Goal: Communication & Community: Answer question/provide support

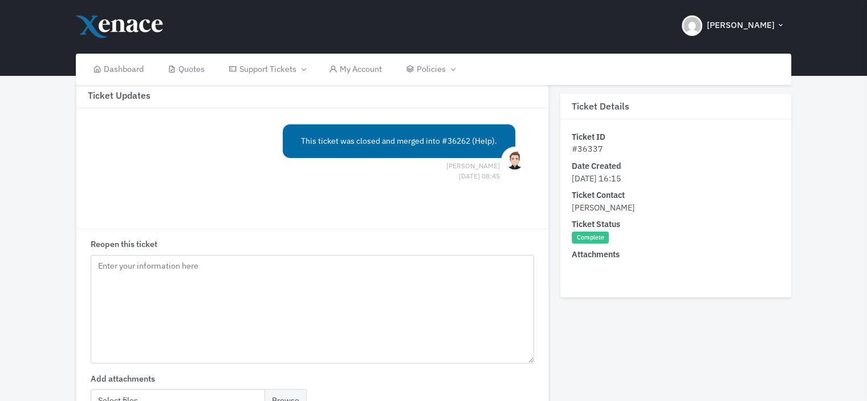
scroll to position [208, 0]
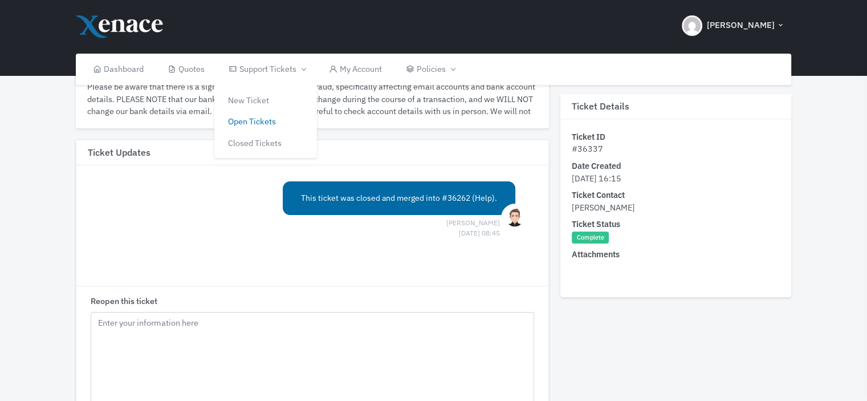
click at [255, 123] on link "Open Tickets" at bounding box center [265, 122] width 103 height 22
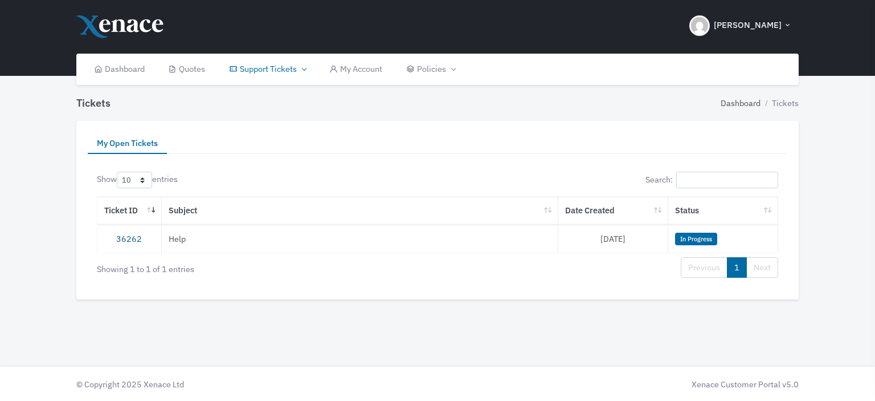
click at [122, 238] on link "36262" at bounding box center [129, 238] width 26 height 11
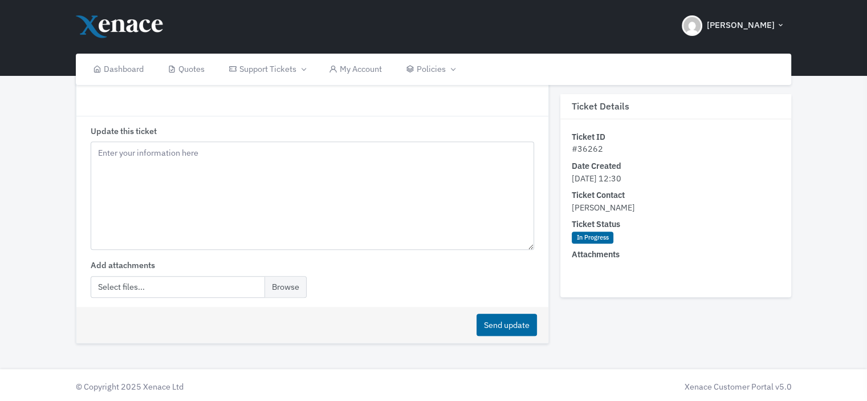
scroll to position [712, 0]
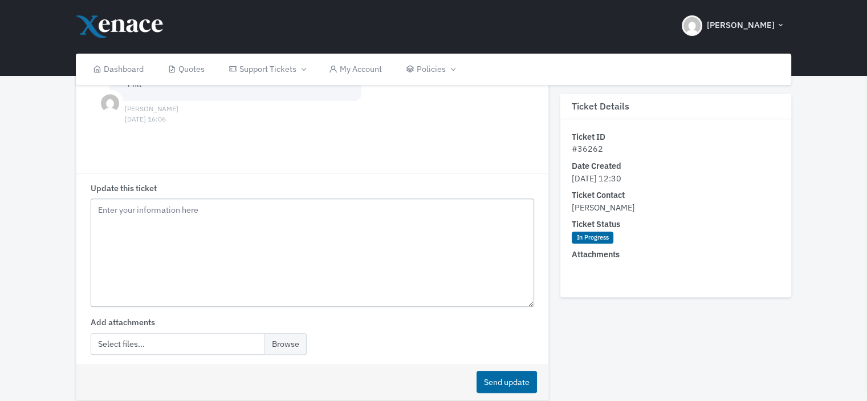
click at [148, 211] on textarea "Update this ticket" at bounding box center [313, 252] width 444 height 108
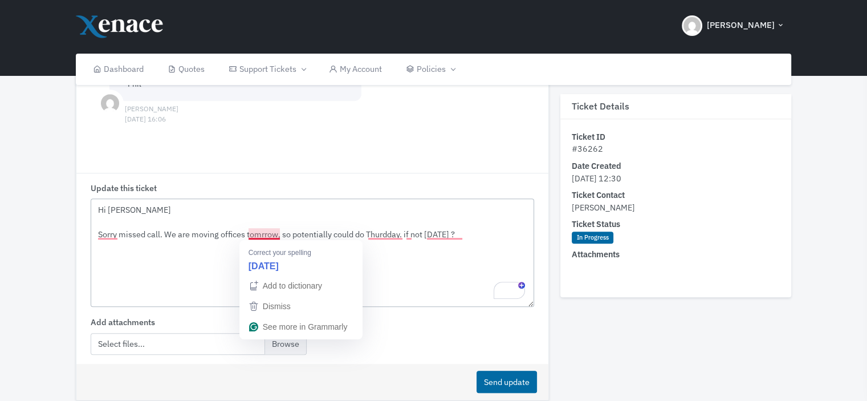
click at [261, 235] on textarea "Hi [PERSON_NAME] Sorry missed call. We are moving offices tomrrow, so potential…" at bounding box center [313, 252] width 444 height 108
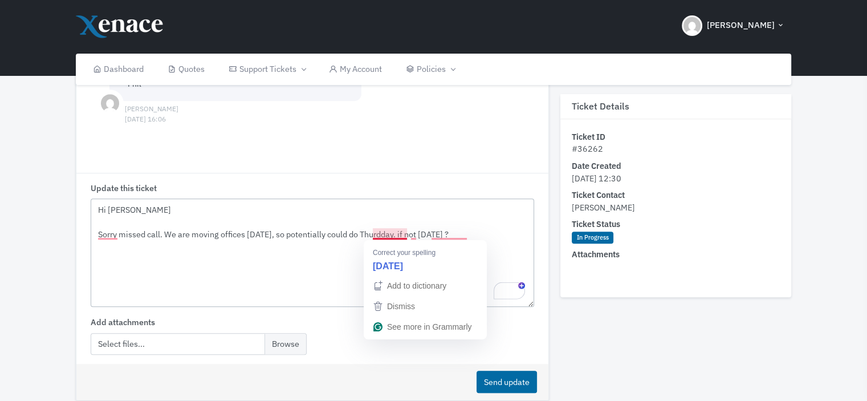
click at [395, 232] on textarea "Hi [PERSON_NAME] Sorry missed call. We are moving offices [DATE], so potentiall…" at bounding box center [313, 252] width 444 height 108
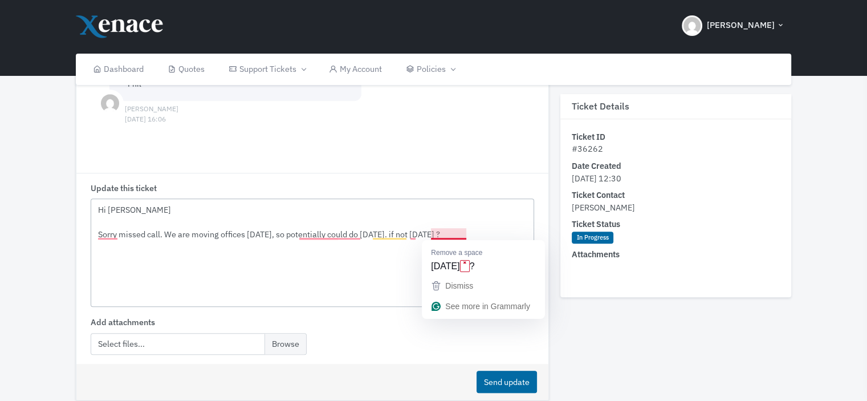
click at [467, 234] on textarea "Hi [PERSON_NAME] Sorry missed call. We are moving offices [DATE], so potentiall…" at bounding box center [313, 252] width 444 height 108
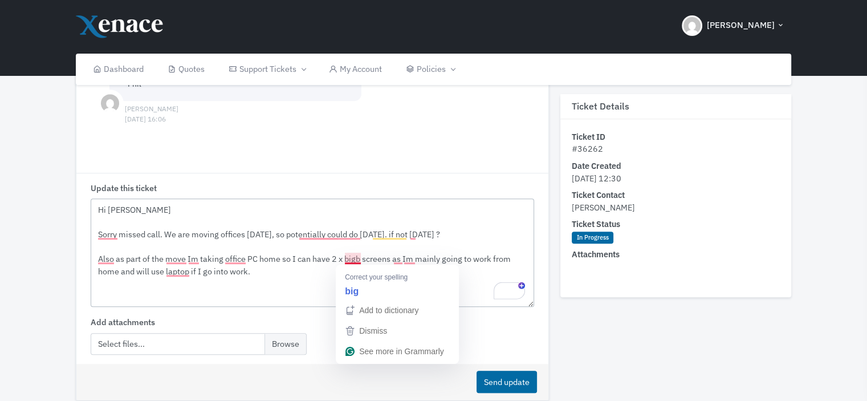
drag, startPoint x: 360, startPoint y: 259, endPoint x: 382, endPoint y: 246, distance: 26.3
click at [360, 259] on textarea "Hi [PERSON_NAME] Sorry missed call. We are moving offices [DATE], so potentiall…" at bounding box center [313, 252] width 444 height 108
click at [295, 270] on textarea "Hi [PERSON_NAME] Sorry missed call. We are moving offices [DATE], so potentiall…" at bounding box center [313, 252] width 444 height 108
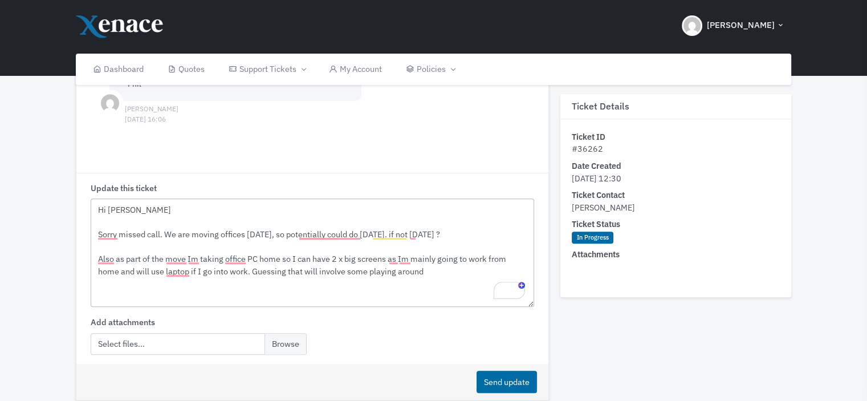
scroll to position [769, 0]
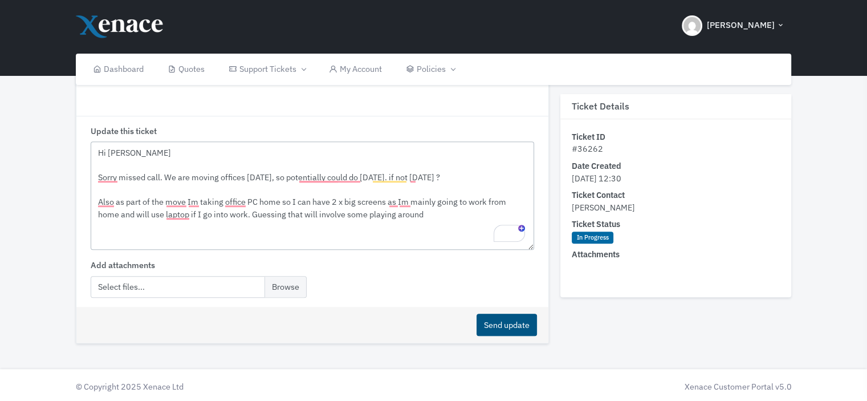
type textarea "Hi [PERSON_NAME] Sorry missed call. We are moving offices [DATE], so potentiall…"
click at [507, 327] on button "Send update" at bounding box center [506, 324] width 60 height 22
